Goal: Find specific page/section: Find specific page/section

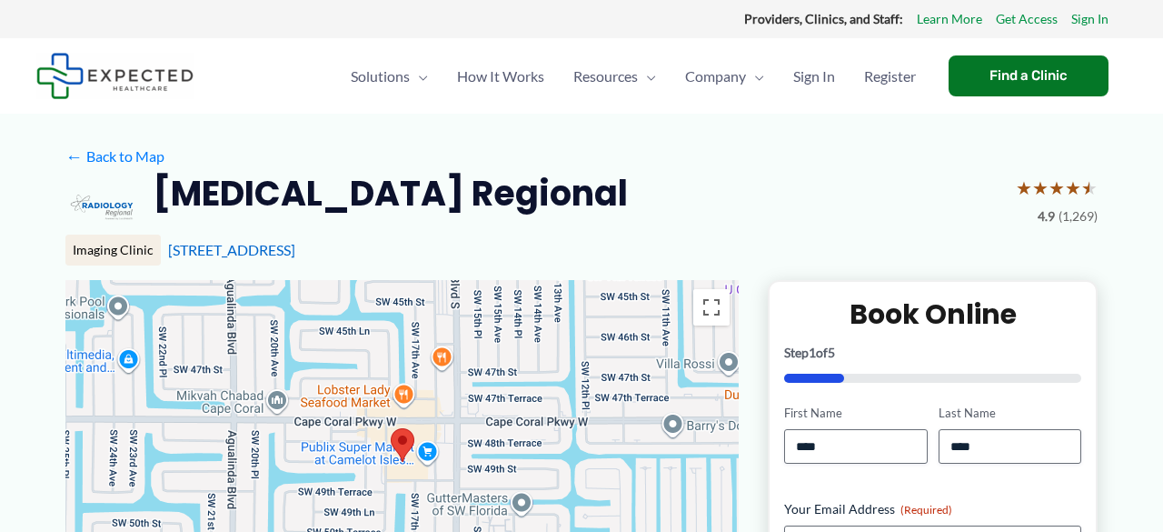
drag, startPoint x: 139, startPoint y: 256, endPoint x: 125, endPoint y: 253, distance: 14.1
click at [138, 255] on div "Imaging Clinic" at bounding box center [112, 249] width 95 height 31
click at [1019, 72] on div "Find a Clinic" at bounding box center [1029, 75] width 160 height 41
